Goal: Communication & Community: Answer question/provide support

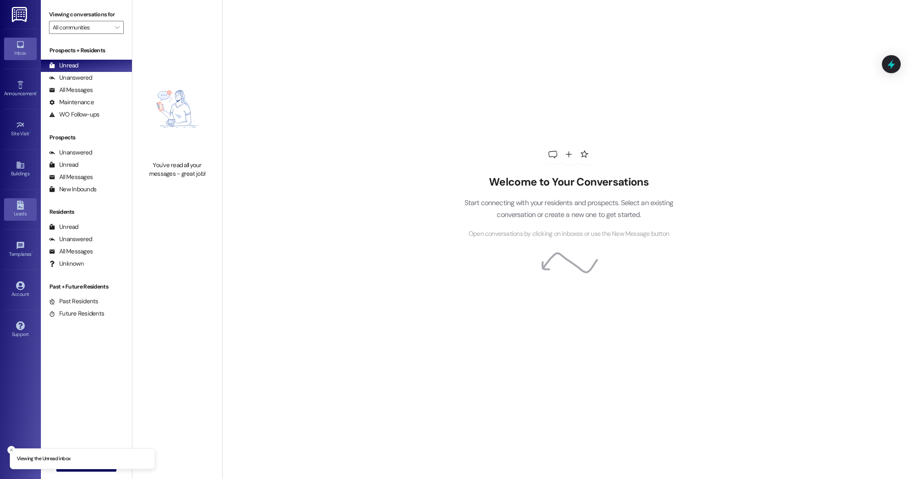
click at [20, 215] on div "Leads" at bounding box center [20, 214] width 41 height 8
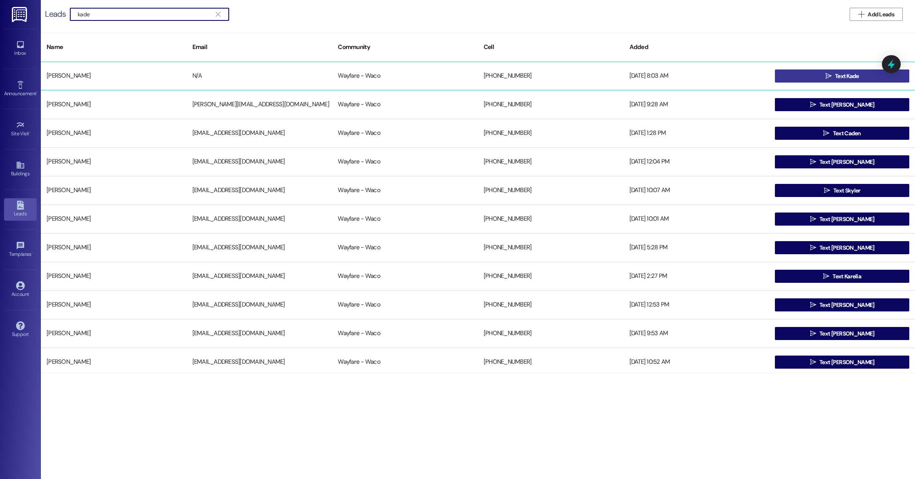
type input "kade"
click at [804, 80] on button " Text Kade" at bounding box center [842, 75] width 134 height 13
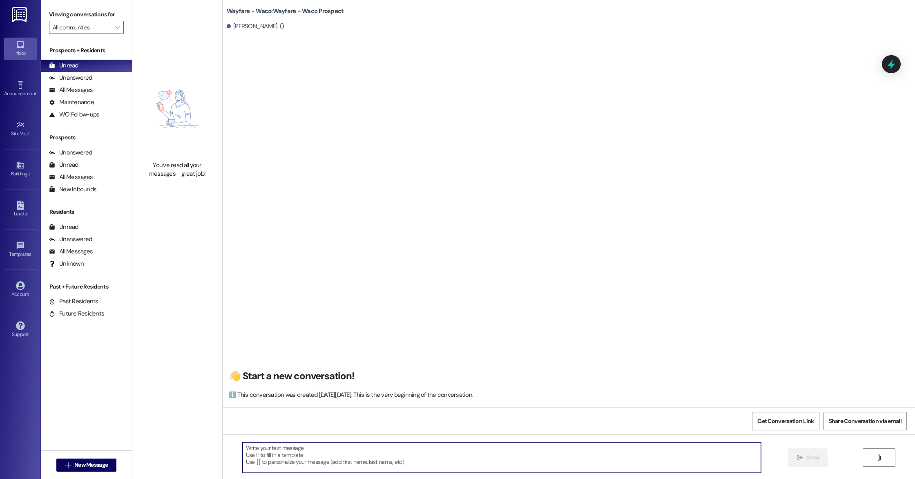
click at [281, 445] on textarea at bounding box center [502, 457] width 518 height 31
paste textarea "Hello (__), I wanted to see if you were still interested in scheduling a tour f…"
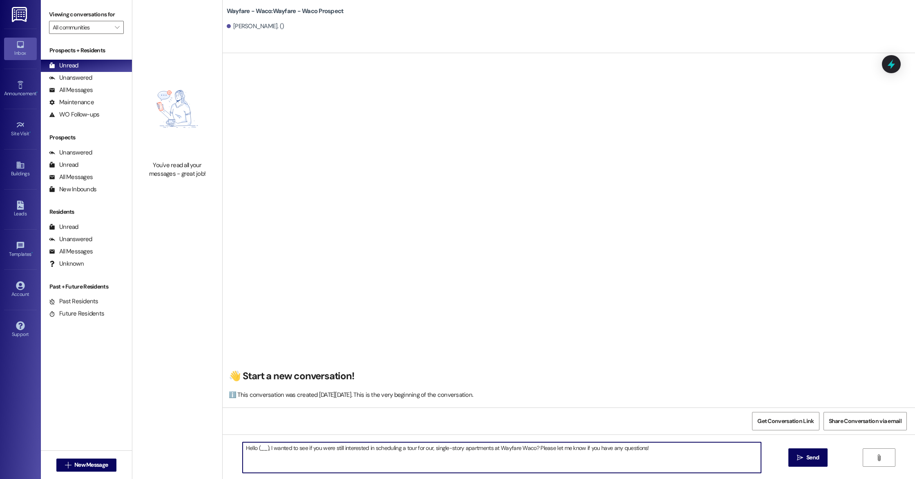
click at [263, 449] on textarea "Hello (__), I wanted to see if you were still interested in scheduling a tour f…" at bounding box center [502, 457] width 518 height 31
click at [669, 456] on textarea "Hello [PERSON_NAME], I wanted to see if you were still interested in scheduling…" at bounding box center [502, 457] width 518 height 31
type textarea "Hello [PERSON_NAME], I wanted to see if you were still interested in scheduling…"
click at [807, 466] on button " Send" at bounding box center [809, 457] width 40 height 18
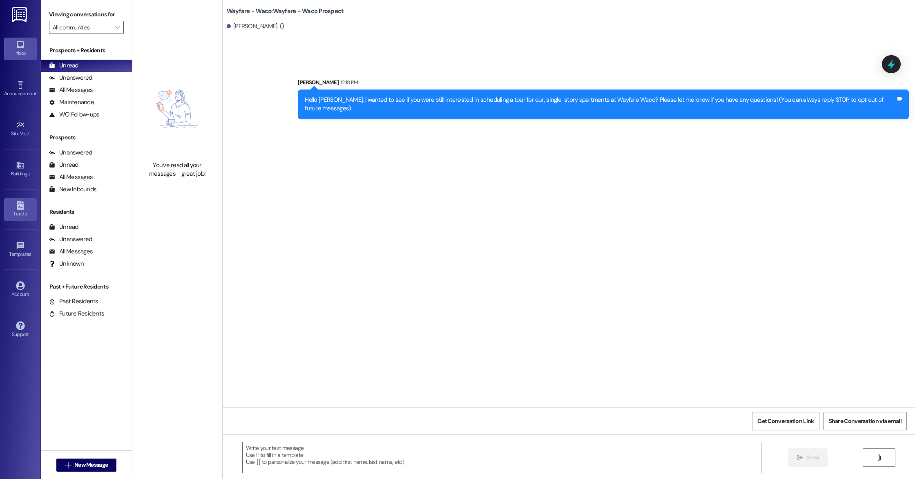
click at [20, 204] on icon at bounding box center [20, 205] width 7 height 9
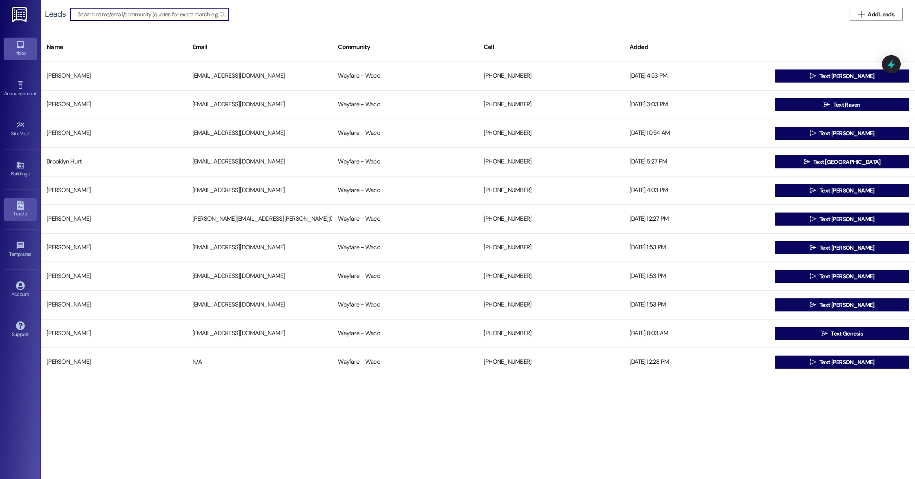
click at [26, 53] on div "Inbox" at bounding box center [20, 53] width 41 height 8
